Goal: Task Accomplishment & Management: Use online tool/utility

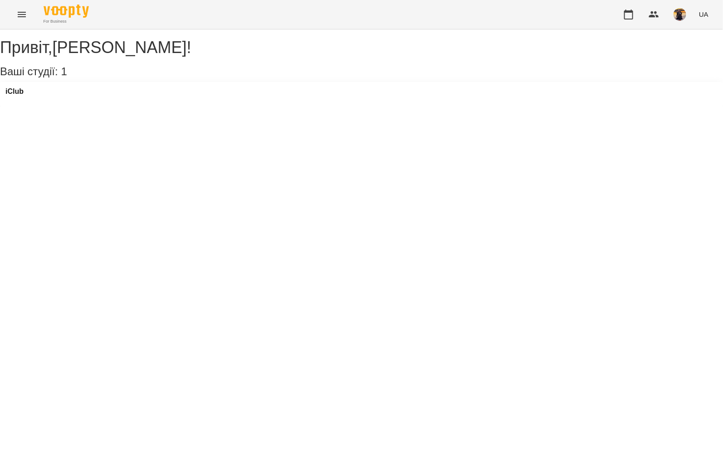
click at [20, 15] on icon "Menu" at bounding box center [22, 14] width 8 height 5
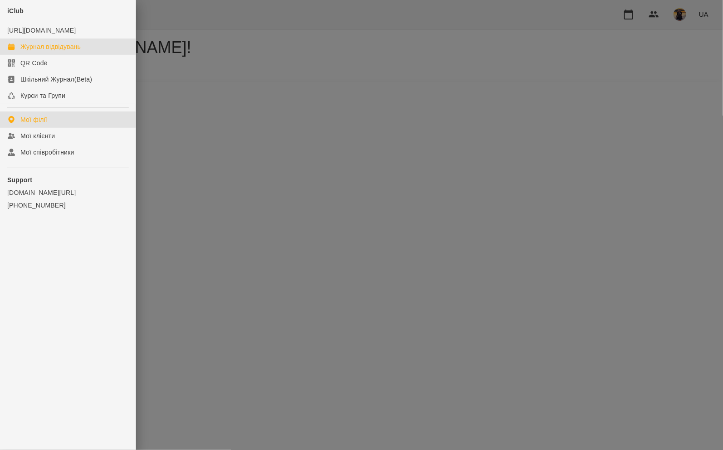
click at [49, 51] on div "Журнал відвідувань" at bounding box center [50, 46] width 60 height 9
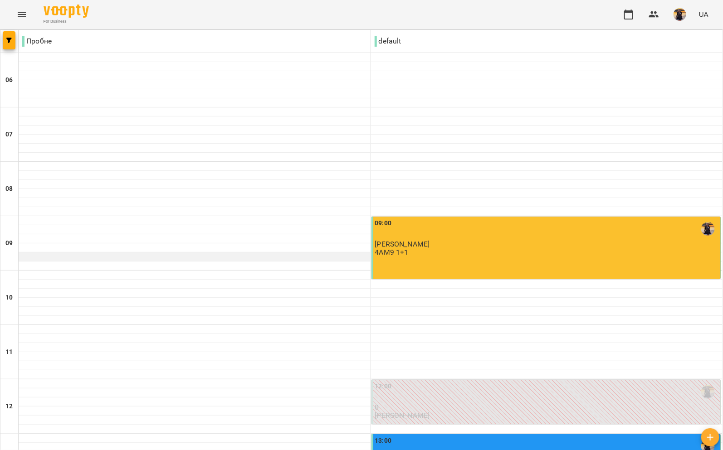
scroll to position [312, 0]
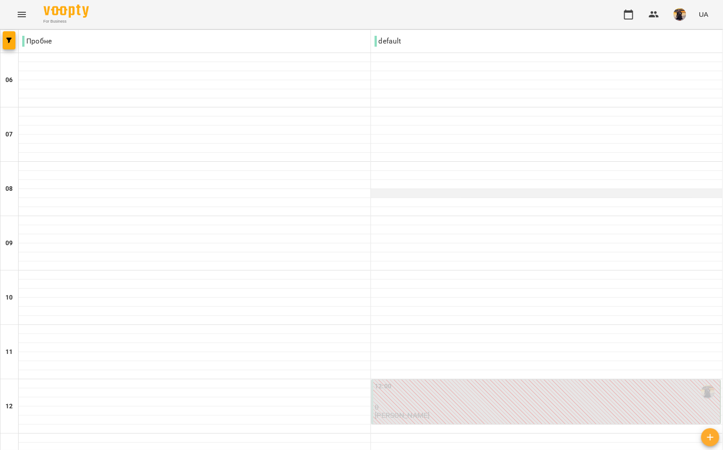
scroll to position [516, 0]
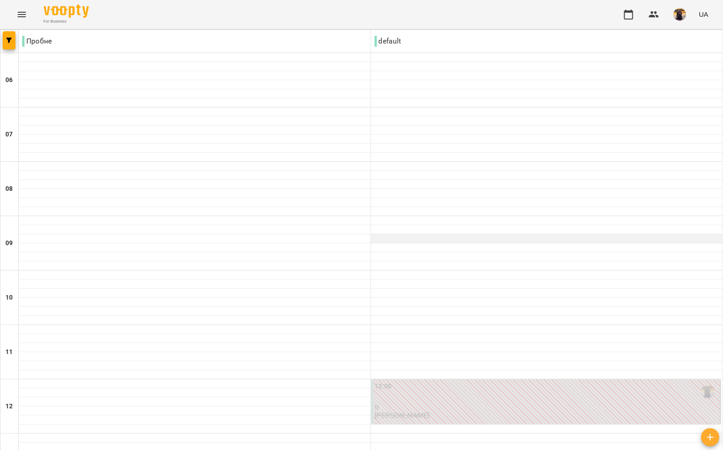
scroll to position [0, 0]
